Goal: Task Accomplishment & Management: Manage account settings

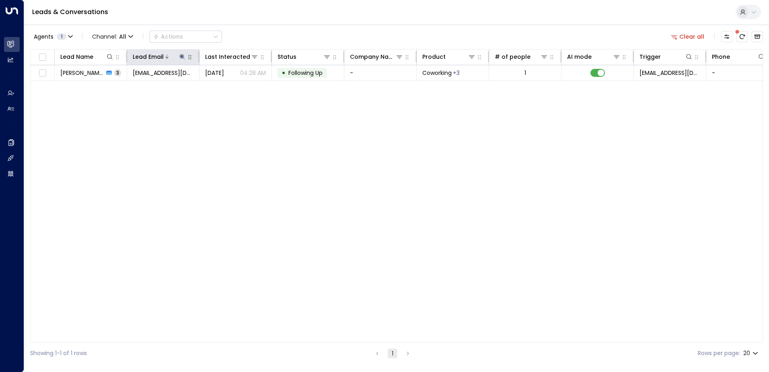
click at [179, 57] on icon at bounding box center [182, 57] width 6 height 6
click at [235, 85] on icon "button" at bounding box center [232, 85] width 5 height 5
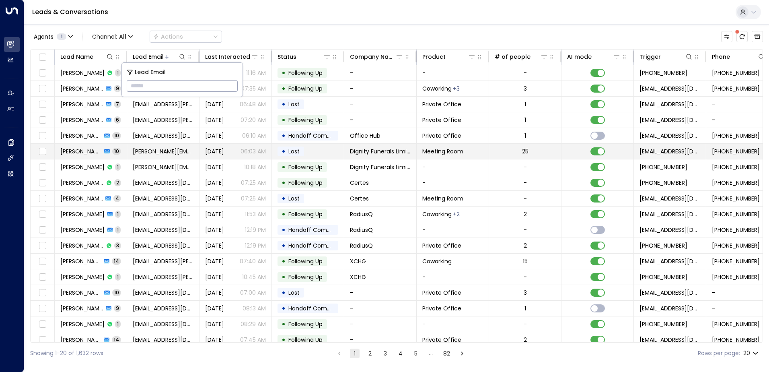
type input "**********"
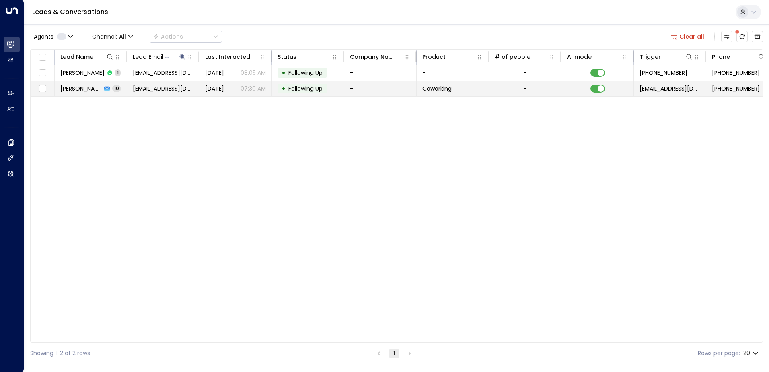
click at [310, 91] on span "Following Up" at bounding box center [305, 88] width 34 height 8
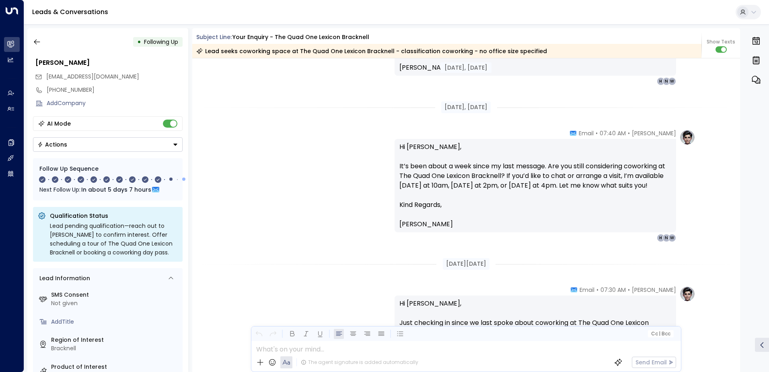
scroll to position [1086, 0]
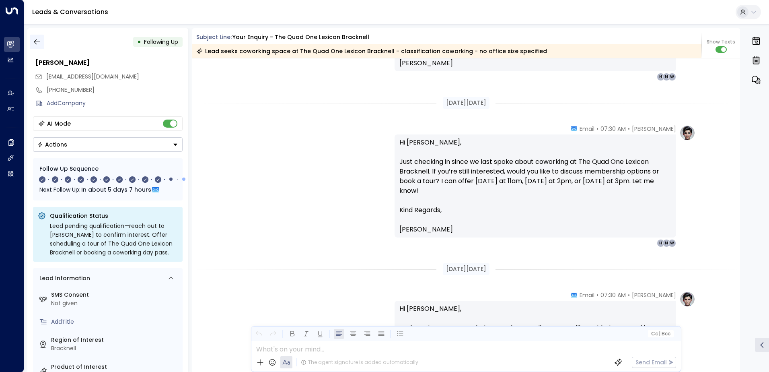
click at [39, 45] on icon "button" at bounding box center [37, 42] width 8 height 8
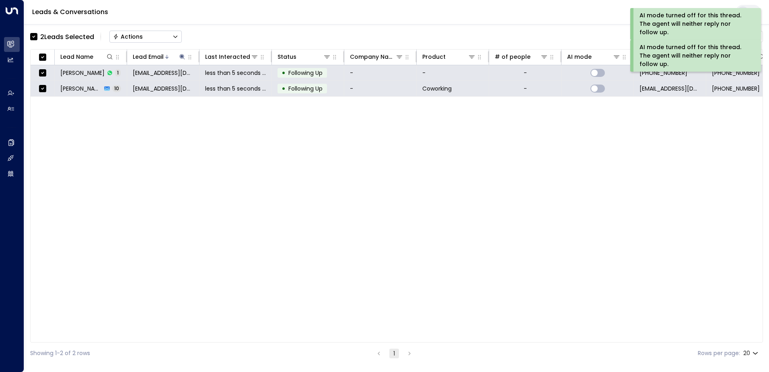
click at [122, 34] on div "Actions" at bounding box center [128, 36] width 30 height 7
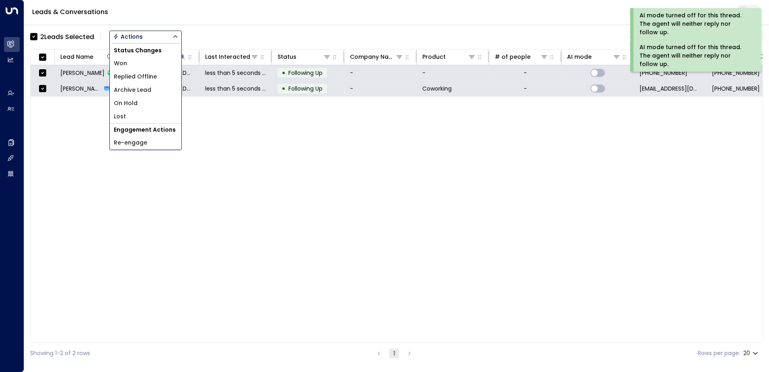
click at [128, 89] on span "Archive Lead" at bounding box center [132, 90] width 37 height 8
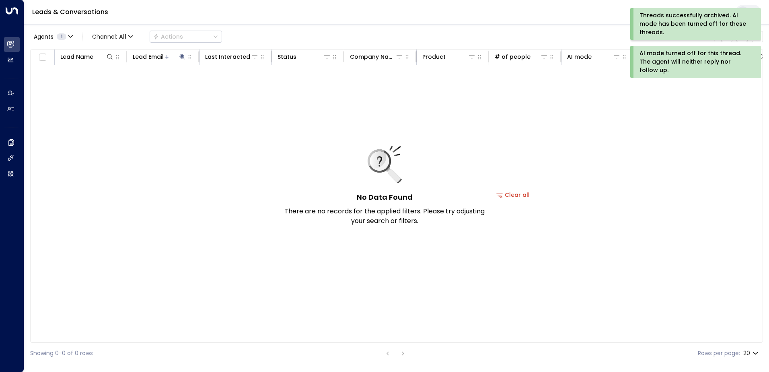
click at [698, 71] on div "AI mode turned off for this thread. The agent will neither reply nor follow up." at bounding box center [698, 62] width 129 height 32
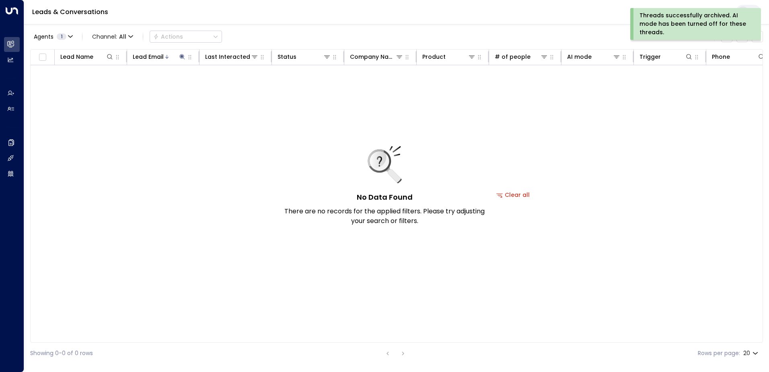
click at [698, 27] on div "Threads successfully archived. AI mode has been turned off for these threads." at bounding box center [695, 23] width 111 height 25
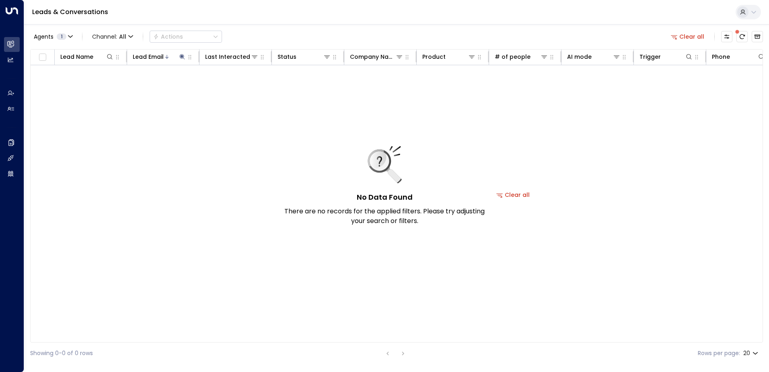
click at [691, 32] on button "Clear all" at bounding box center [688, 36] width 40 height 11
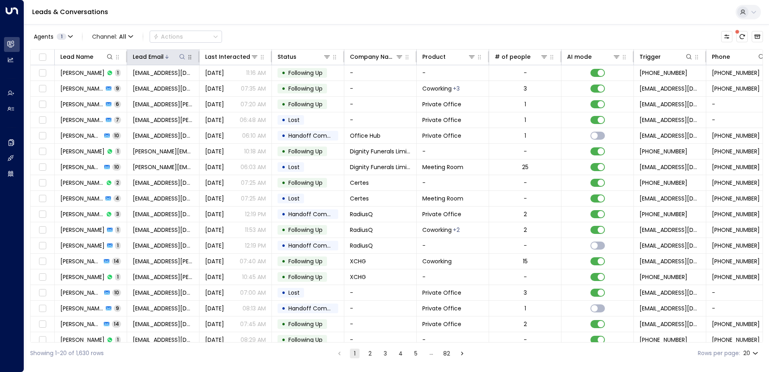
click at [183, 58] on icon at bounding box center [181, 56] width 5 height 5
type input "**********"
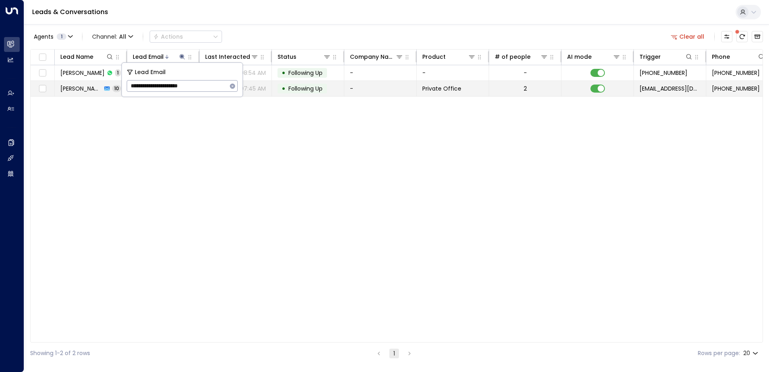
click at [313, 87] on span "Following Up" at bounding box center [305, 88] width 34 height 8
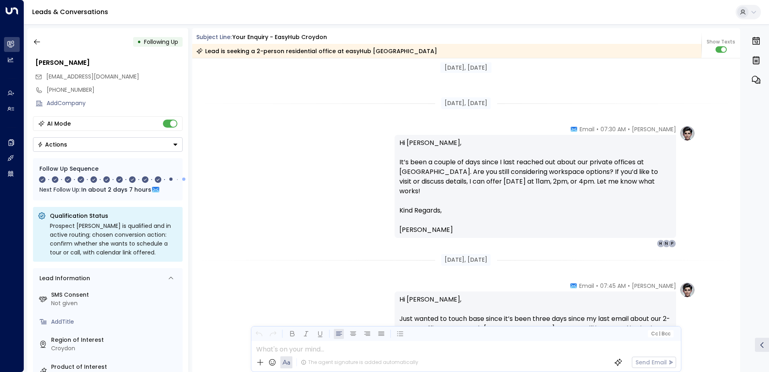
scroll to position [724, 0]
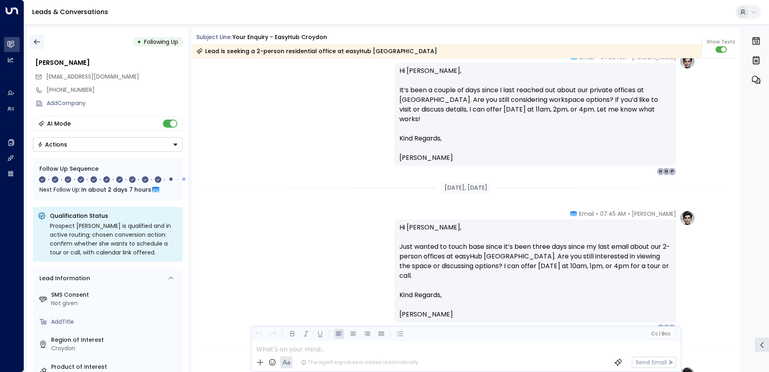
click at [39, 42] on icon "button" at bounding box center [37, 41] width 6 height 5
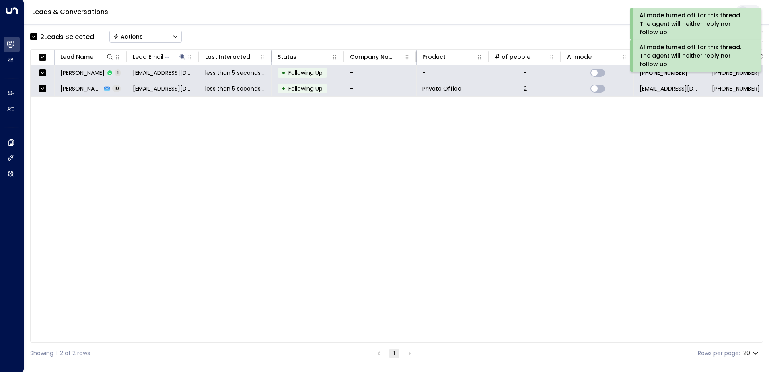
click at [126, 36] on div "Actions" at bounding box center [128, 36] width 30 height 7
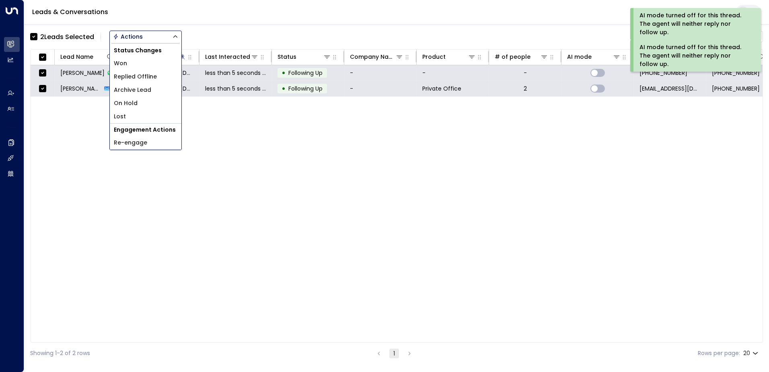
click at [128, 88] on span "Archive Lead" at bounding box center [132, 90] width 37 height 8
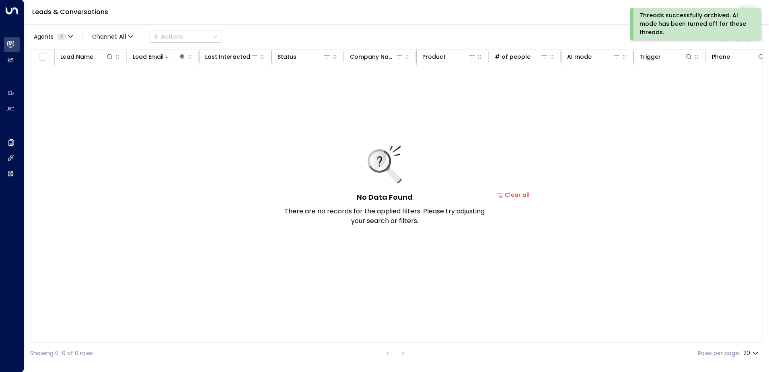
click at [668, 26] on div "Threads successfully archived. AI mode has been turned off for these threads." at bounding box center [695, 23] width 111 height 25
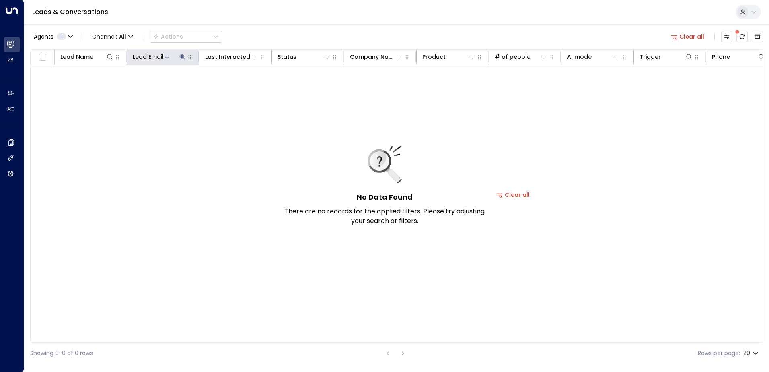
click at [180, 56] on icon at bounding box center [181, 56] width 5 height 5
click at [233, 83] on icon "button" at bounding box center [232, 85] width 5 height 5
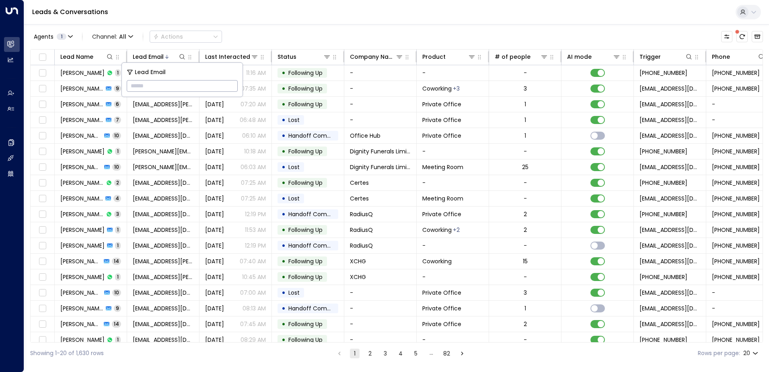
type input "**********"
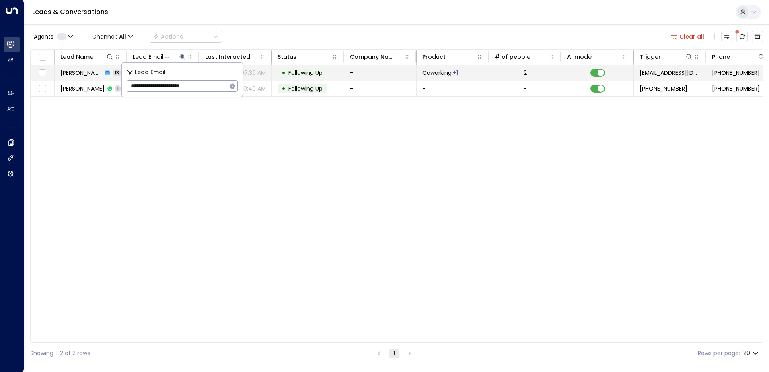
click at [313, 70] on span "Following Up" at bounding box center [305, 73] width 34 height 8
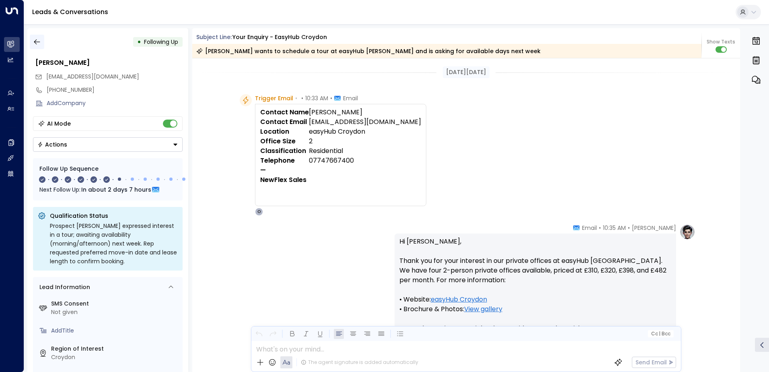
click at [37, 43] on icon "button" at bounding box center [37, 42] width 8 height 8
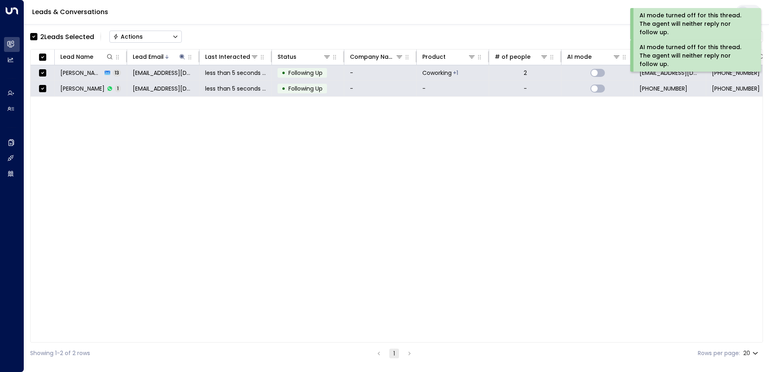
click at [121, 36] on div "Actions" at bounding box center [128, 36] width 30 height 7
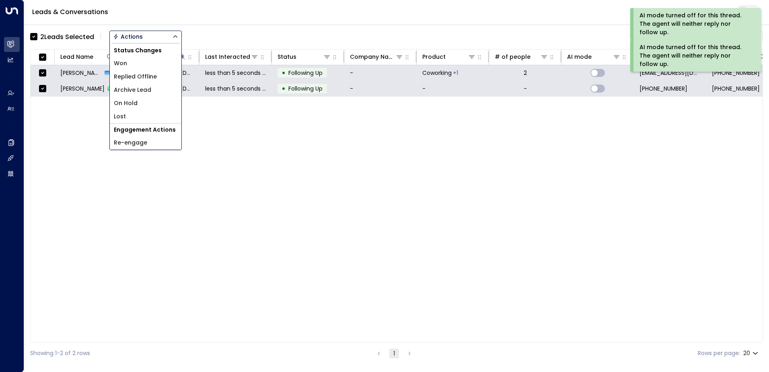
click at [133, 90] on span "Archive Lead" at bounding box center [132, 90] width 37 height 8
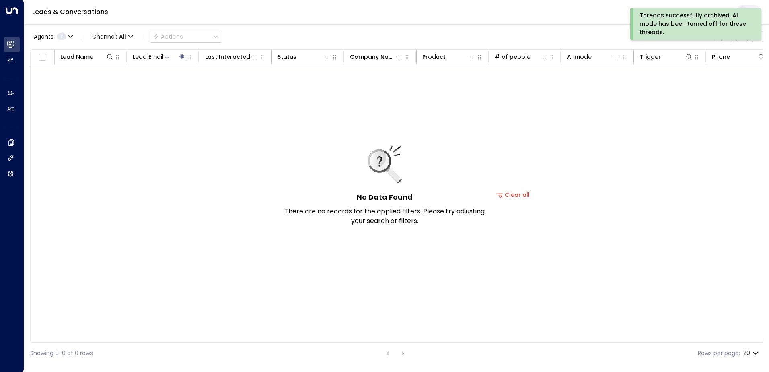
click at [662, 17] on div "Threads successfully archived. AI mode has been turned off for these threads." at bounding box center [695, 23] width 111 height 25
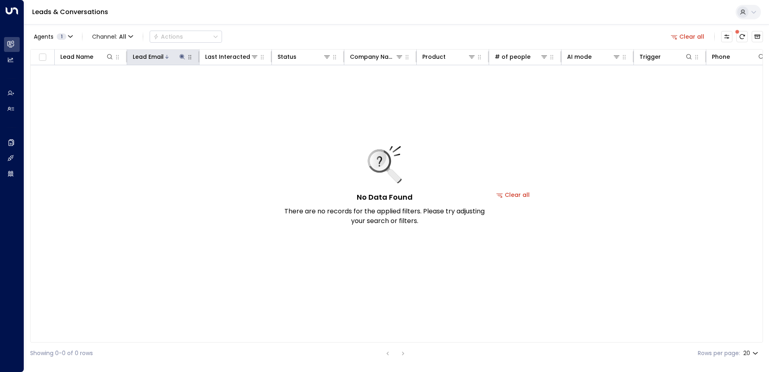
click at [183, 56] on icon at bounding box center [182, 57] width 6 height 6
click at [233, 87] on icon "button" at bounding box center [232, 85] width 5 height 5
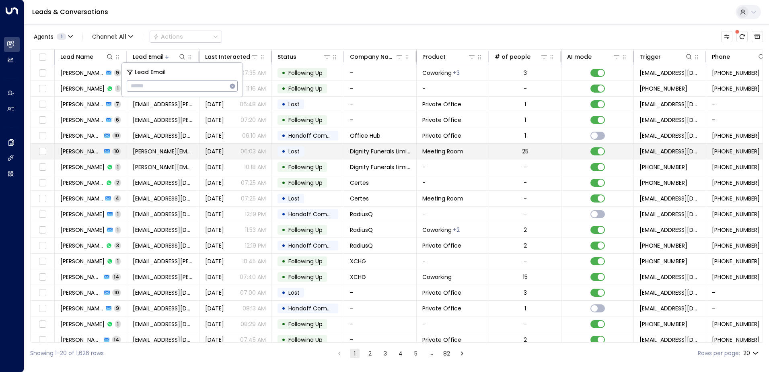
type input "**********"
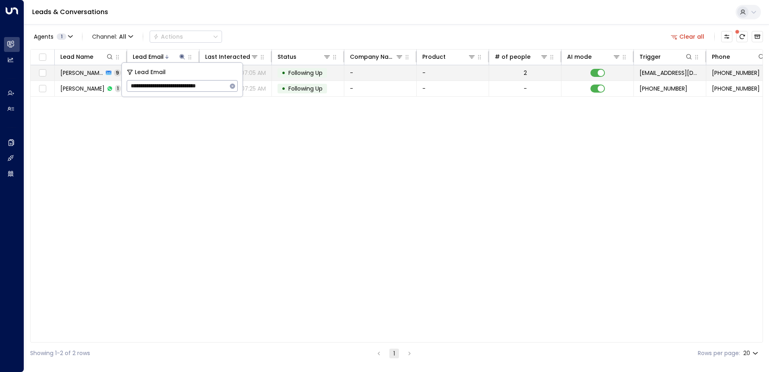
click at [310, 71] on span "Following Up" at bounding box center [305, 73] width 34 height 8
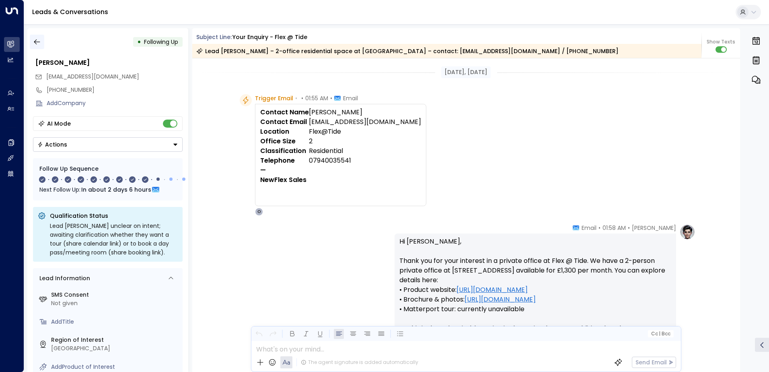
click at [37, 43] on icon "button" at bounding box center [37, 42] width 8 height 8
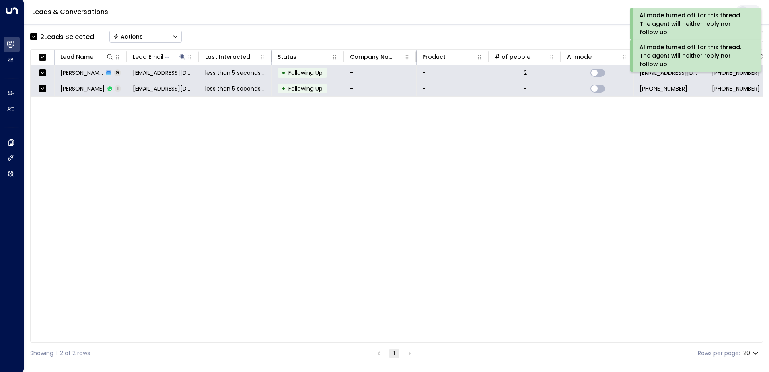
click at [126, 37] on div "Actions" at bounding box center [128, 36] width 30 height 7
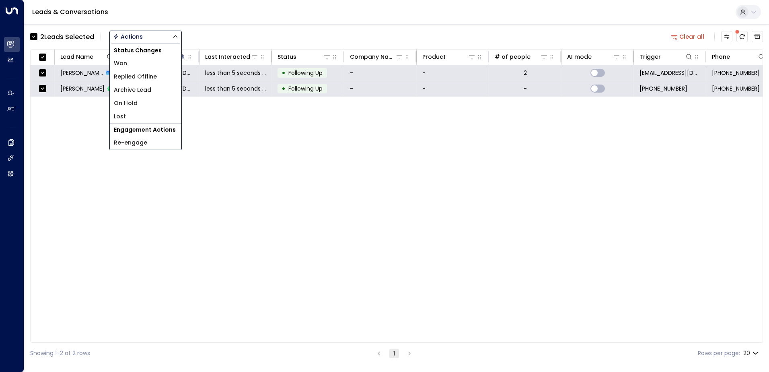
click at [128, 90] on span "Archive Lead" at bounding box center [132, 90] width 37 height 8
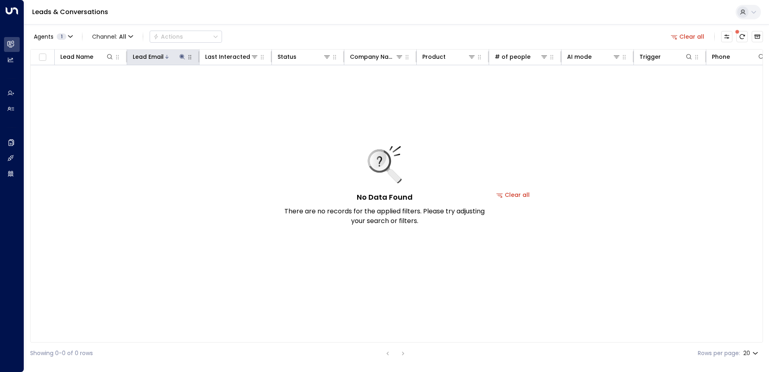
click at [180, 56] on icon at bounding box center [182, 57] width 6 height 6
click at [231, 87] on icon "button" at bounding box center [232, 85] width 5 height 5
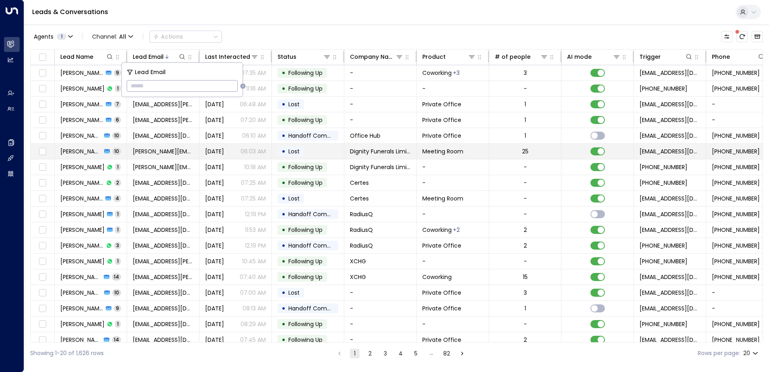
type input "**********"
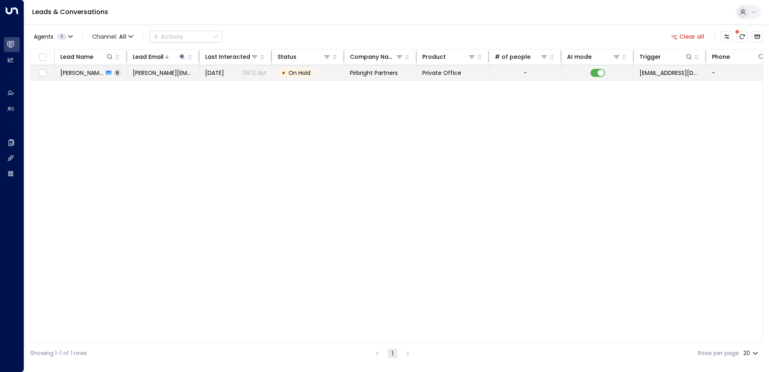
click at [305, 72] on span "On Hold" at bounding box center [299, 73] width 22 height 8
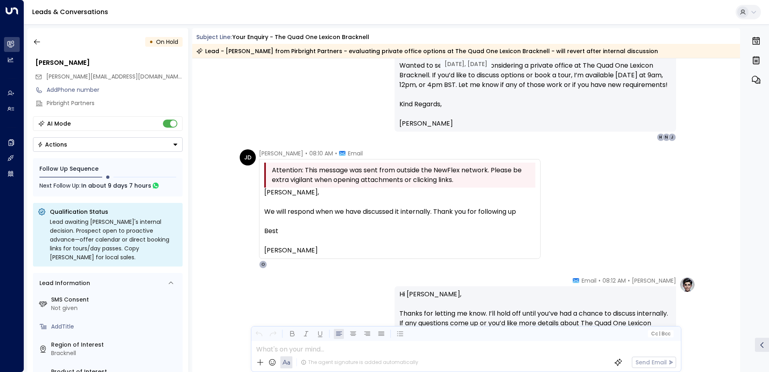
scroll to position [955, 0]
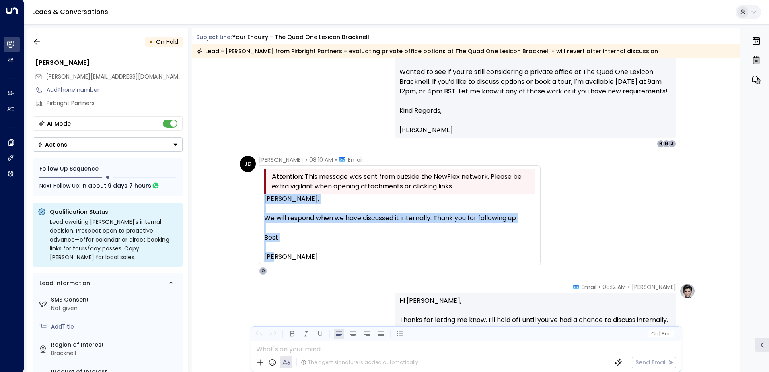
drag, startPoint x: 263, startPoint y: 197, endPoint x: 529, endPoint y: 253, distance: 271.4
click at [529, 253] on div "[PERSON_NAME], We will respond when we have discussed it internally. Thank you …" at bounding box center [399, 228] width 271 height 68
copy div "[PERSON_NAME], We will respond when we have discussed it internally. Thank you …"
click at [36, 41] on icon "button" at bounding box center [37, 42] width 8 height 8
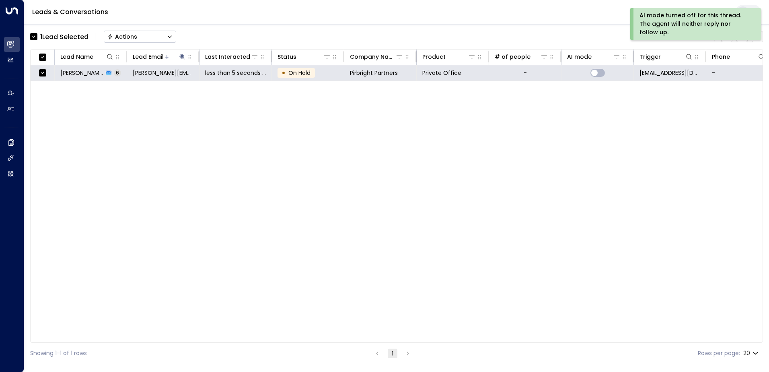
click at [119, 38] on div "Actions" at bounding box center [122, 36] width 30 height 7
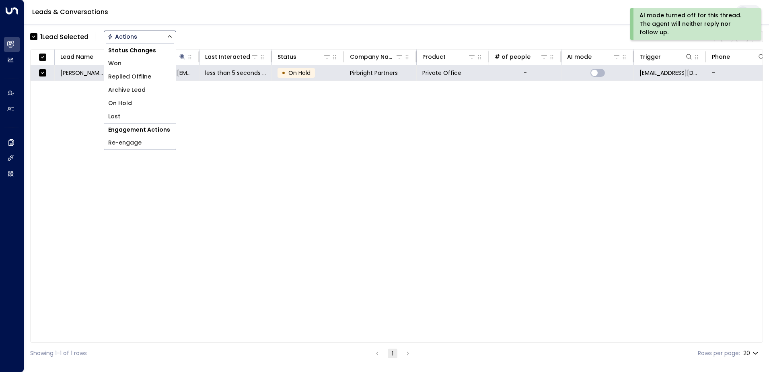
click at [123, 88] on span "Archive Lead" at bounding box center [126, 90] width 37 height 8
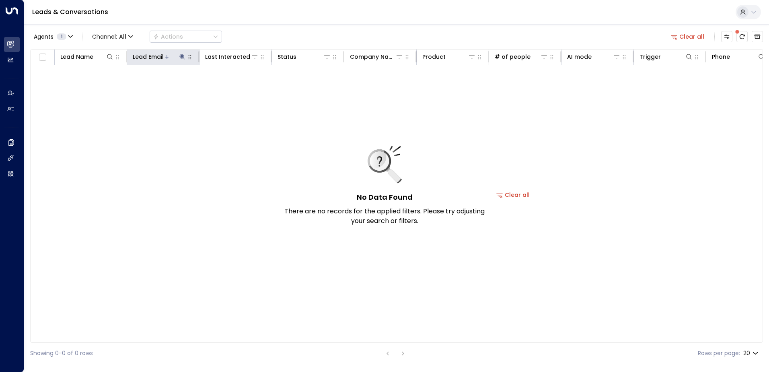
click at [183, 56] on icon at bounding box center [181, 56] width 5 height 5
click at [231, 86] on icon "button" at bounding box center [232, 85] width 5 height 5
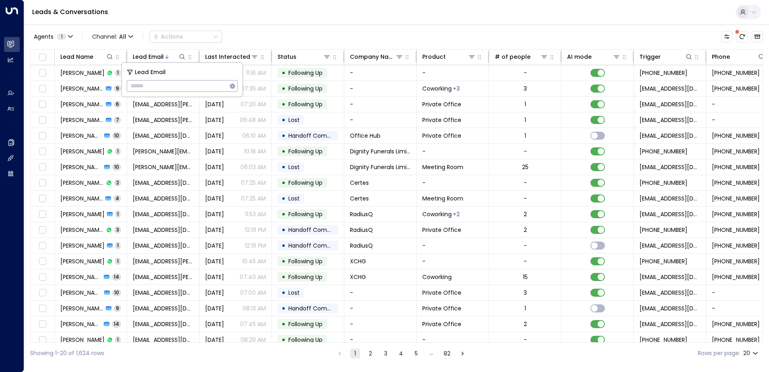
type input "**********"
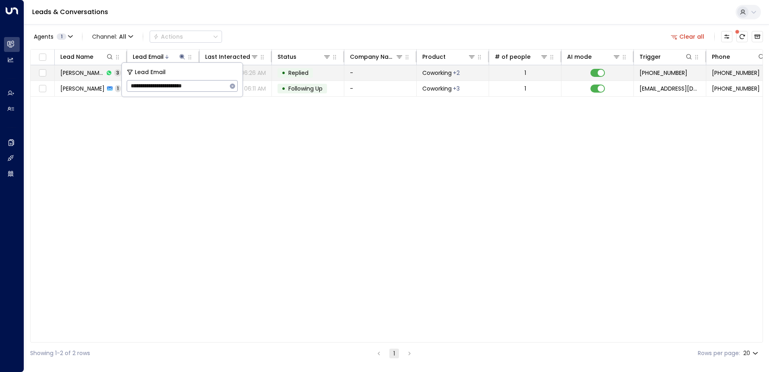
click at [303, 70] on span "Replied" at bounding box center [298, 73] width 20 height 8
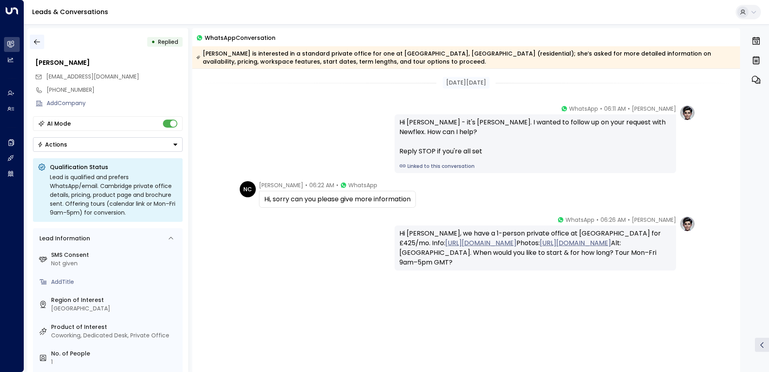
click at [36, 40] on icon "button" at bounding box center [37, 42] width 8 height 8
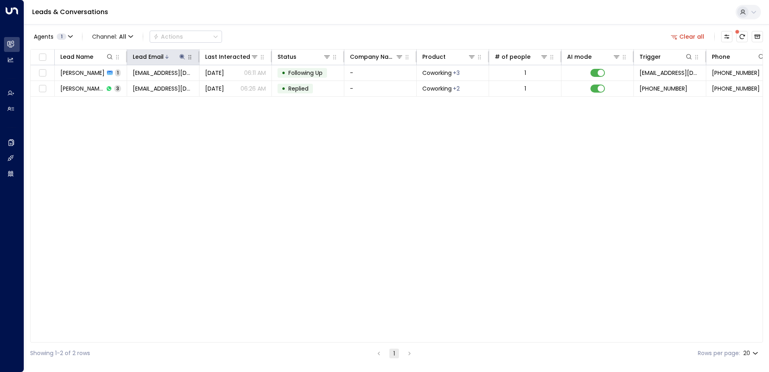
click at [181, 58] on icon at bounding box center [181, 56] width 5 height 5
click at [233, 86] on icon "button" at bounding box center [232, 86] width 6 height 6
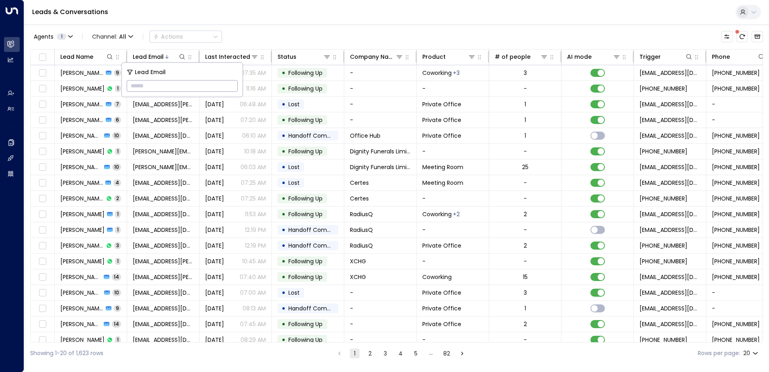
type input "**********"
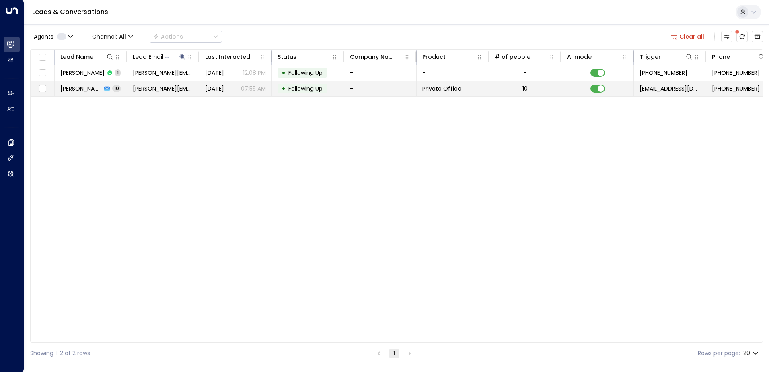
click at [303, 90] on span "Following Up" at bounding box center [305, 88] width 34 height 8
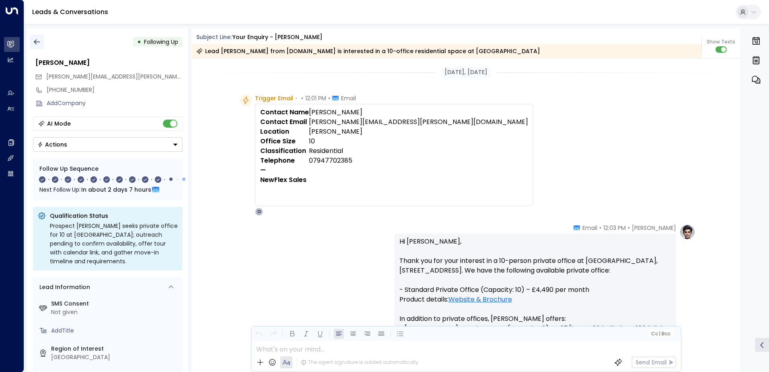
click at [35, 43] on icon "button" at bounding box center [37, 41] width 6 height 5
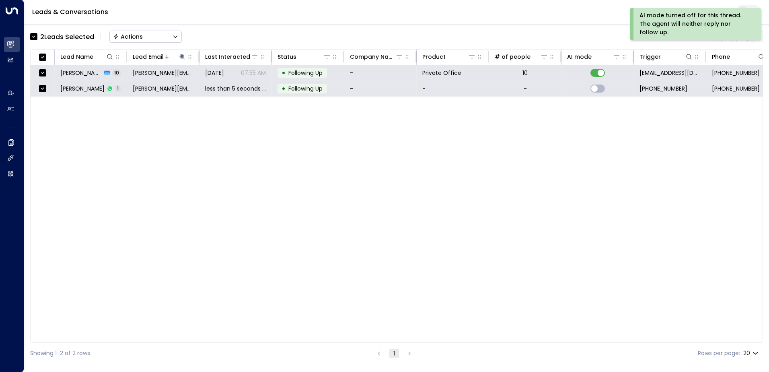
click at [128, 34] on div "Actions" at bounding box center [128, 36] width 30 height 7
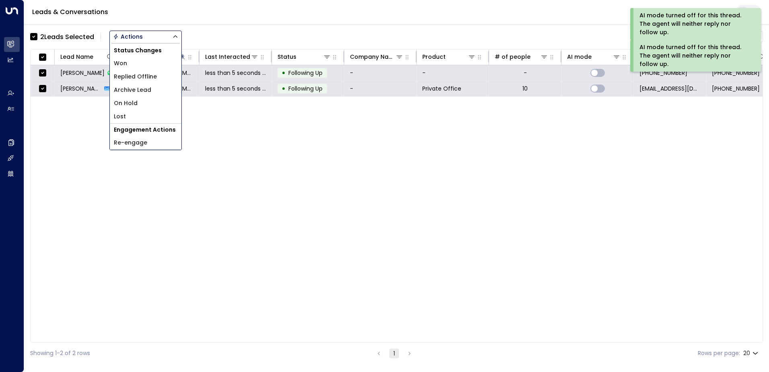
click at [138, 87] on span "Archive Lead" at bounding box center [132, 90] width 37 height 8
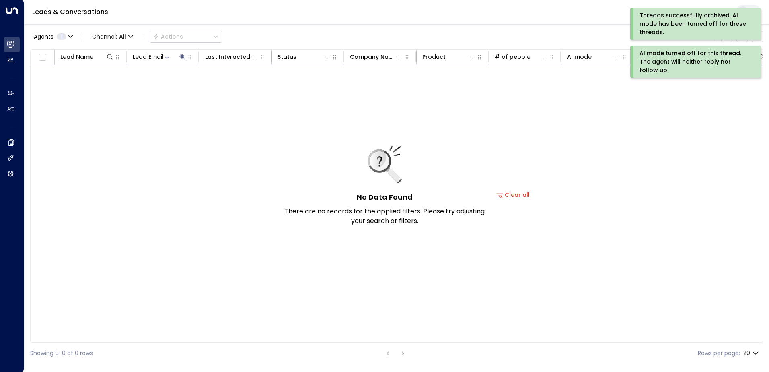
click at [677, 57] on div "AI mode turned off for this thread. The agent will neither reply nor follow up." at bounding box center [695, 61] width 111 height 25
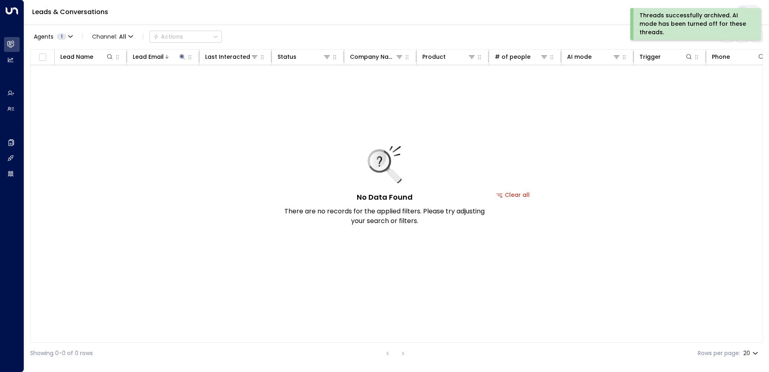
click at [674, 25] on div "Threads successfully archived. AI mode has been turned off for these threads." at bounding box center [695, 23] width 111 height 25
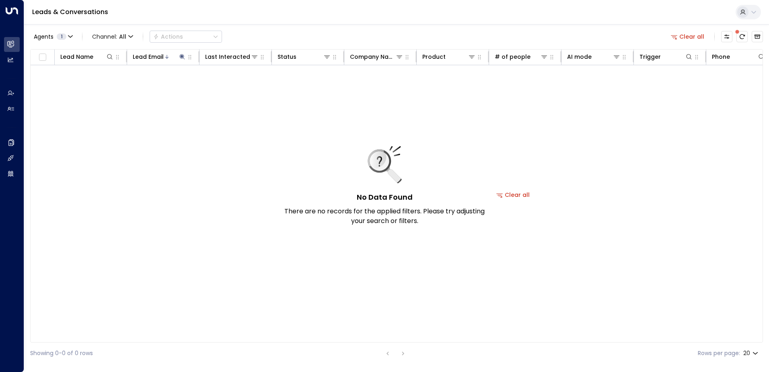
click at [694, 35] on button "Clear all" at bounding box center [688, 36] width 40 height 11
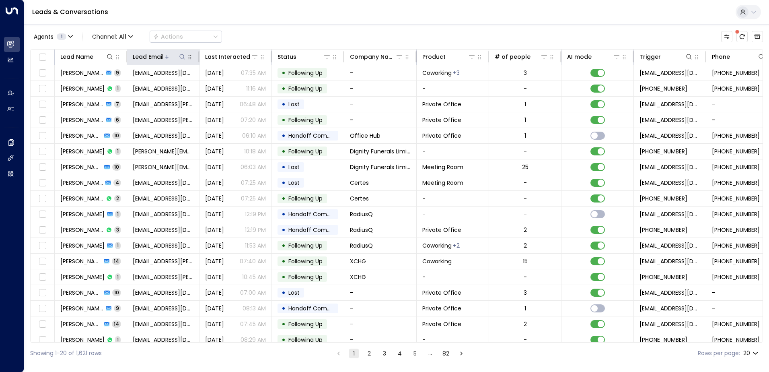
click at [181, 59] on icon at bounding box center [182, 57] width 6 height 6
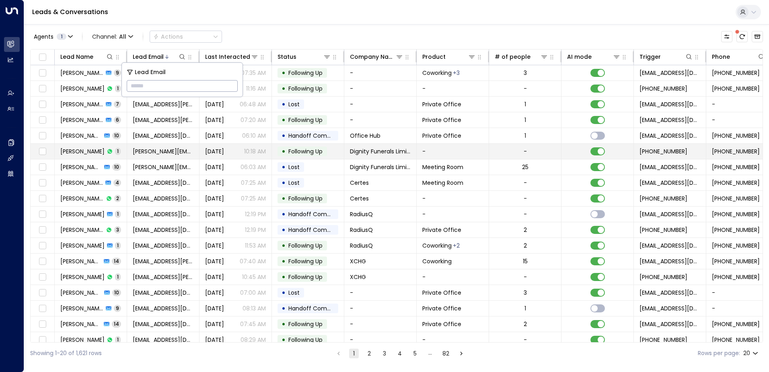
type input "**********"
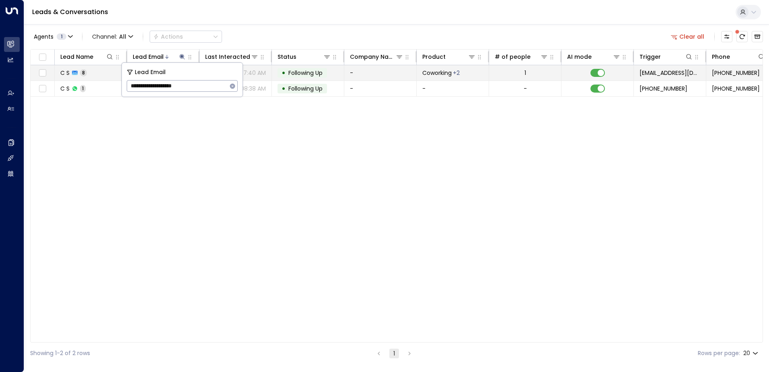
click at [307, 74] on span "Following Up" at bounding box center [305, 73] width 34 height 8
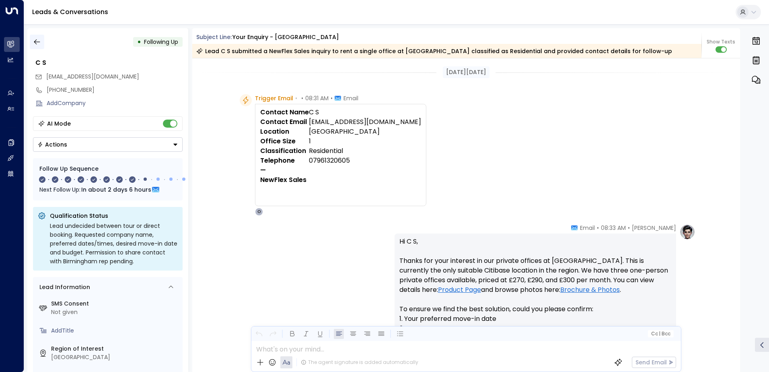
click at [37, 41] on icon "button" at bounding box center [37, 42] width 8 height 8
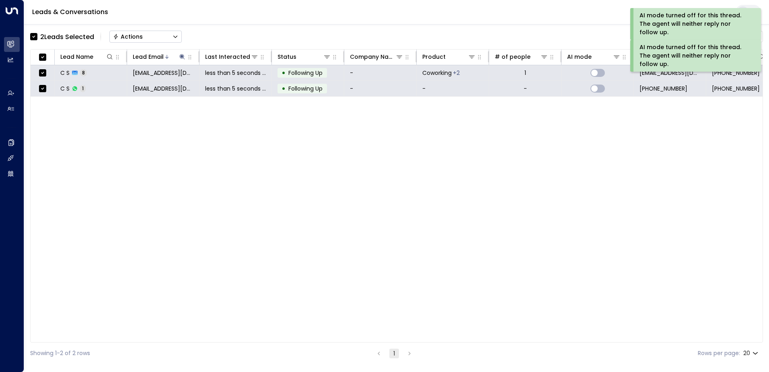
click at [128, 36] on div "Actions" at bounding box center [128, 36] width 30 height 7
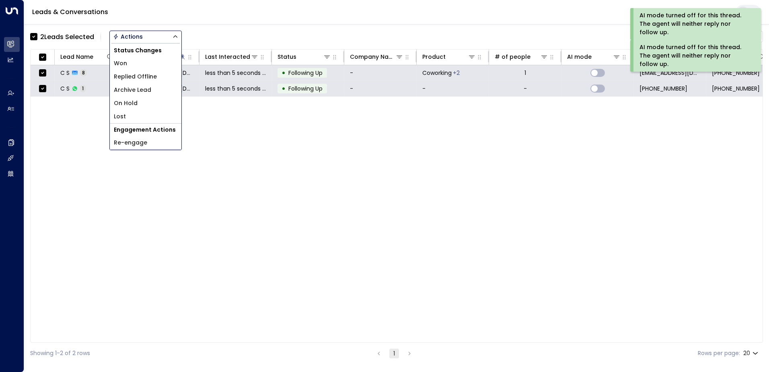
click at [130, 90] on span "Archive Lead" at bounding box center [132, 90] width 37 height 8
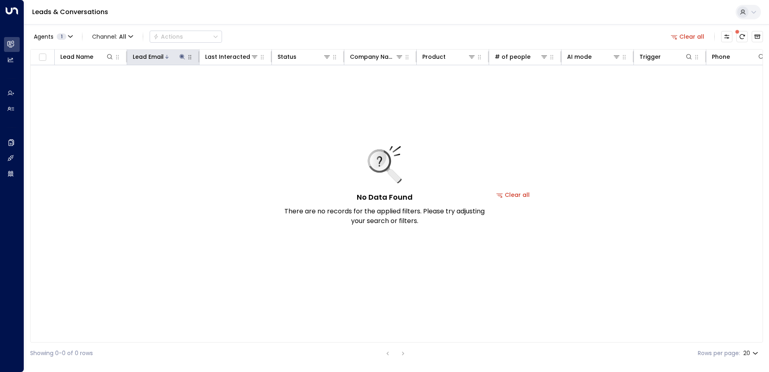
click at [182, 57] on icon at bounding box center [181, 56] width 5 height 5
click at [232, 87] on icon "button" at bounding box center [232, 85] width 5 height 5
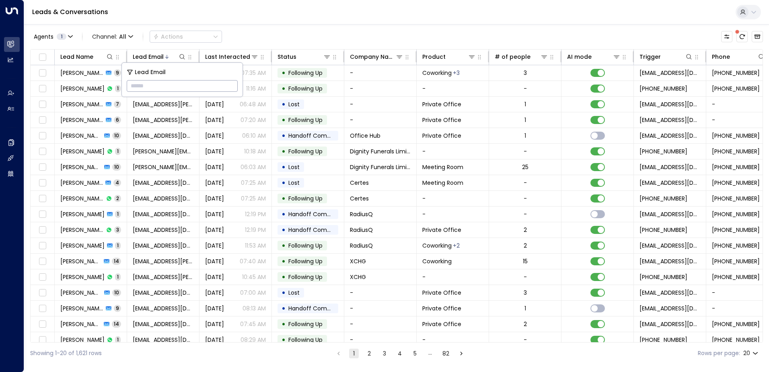
type input "**********"
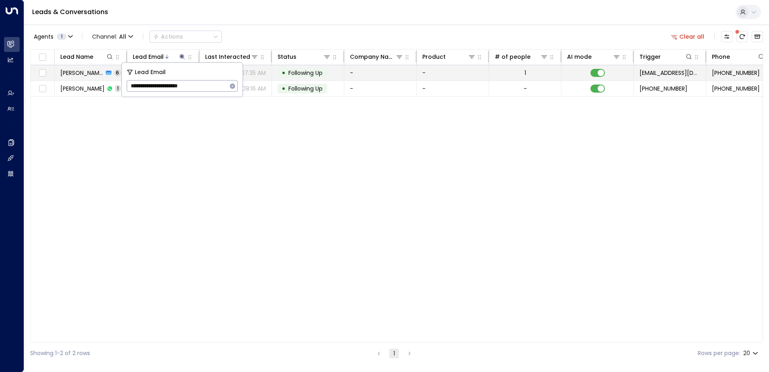
click at [307, 72] on span "Following Up" at bounding box center [305, 73] width 34 height 8
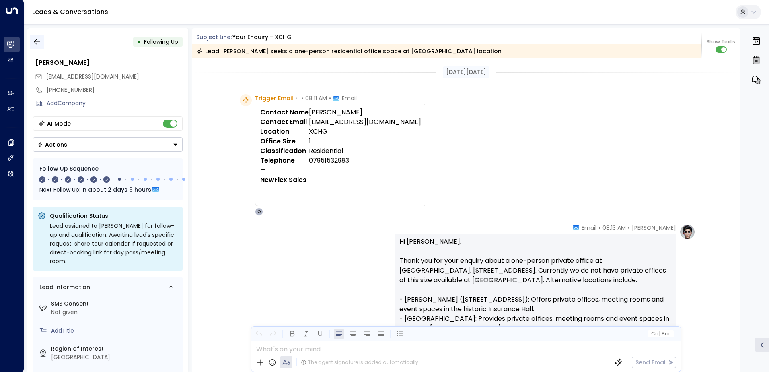
click at [38, 44] on icon "button" at bounding box center [37, 42] width 8 height 8
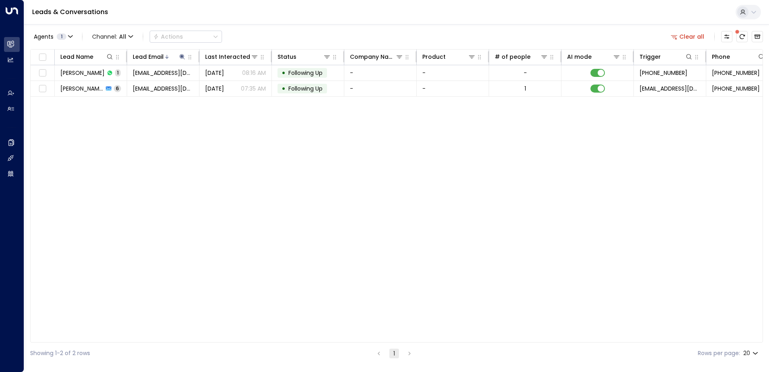
click at [690, 37] on button "Clear all" at bounding box center [688, 36] width 40 height 11
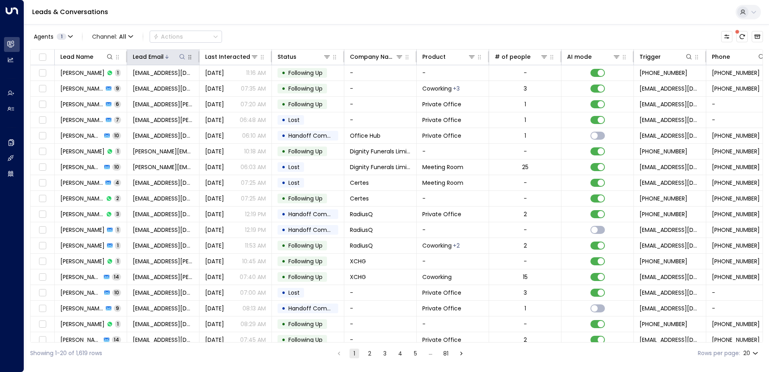
click at [183, 56] on icon at bounding box center [182, 57] width 6 height 6
type input "**********"
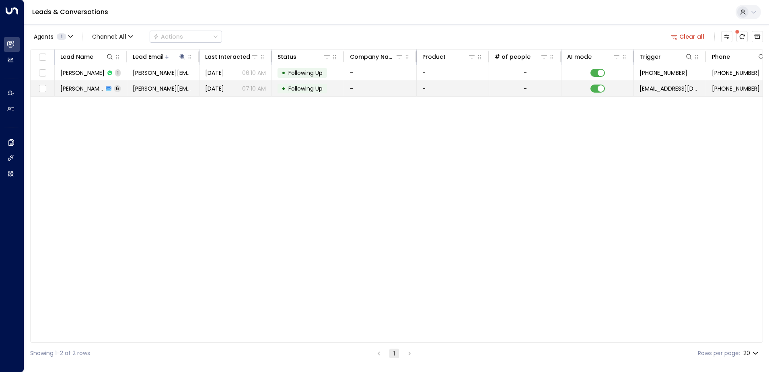
click at [305, 86] on span "Following Up" at bounding box center [305, 88] width 34 height 8
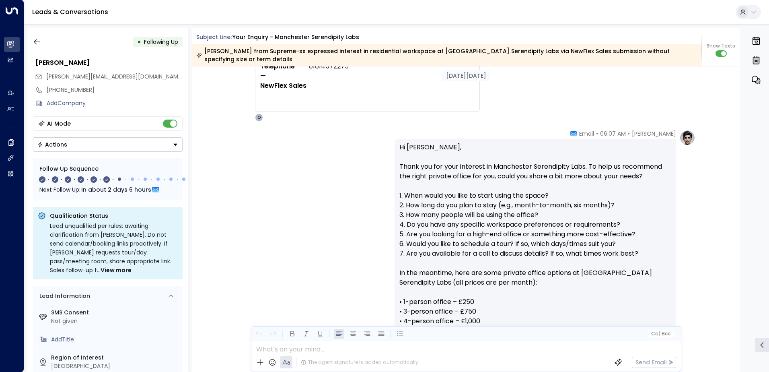
scroll to position [40, 0]
